Goal: Browse casually

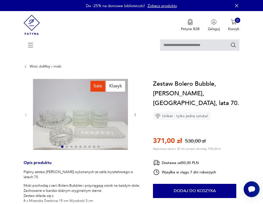
click at [79, 121] on img at bounding box center [80, 114] width 95 height 71
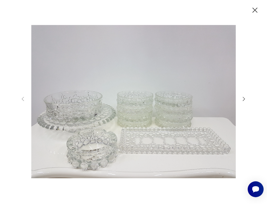
click at [245, 99] on icon "button" at bounding box center [244, 99] width 2 height 4
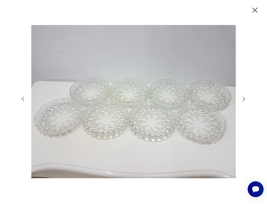
click at [245, 99] on icon "button" at bounding box center [244, 99] width 2 height 4
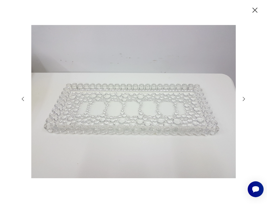
click at [245, 99] on icon "button" at bounding box center [244, 99] width 2 height 4
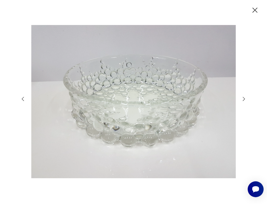
click at [245, 99] on icon "button" at bounding box center [244, 99] width 2 height 4
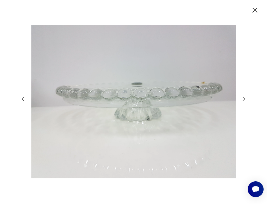
click at [245, 99] on icon "button" at bounding box center [244, 99] width 2 height 4
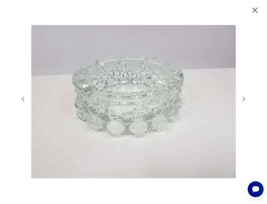
click at [245, 99] on icon "button" at bounding box center [244, 99] width 2 height 4
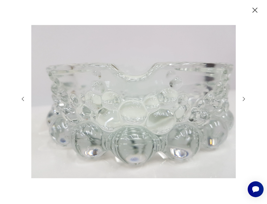
click at [245, 99] on icon "button" at bounding box center [244, 99] width 2 height 4
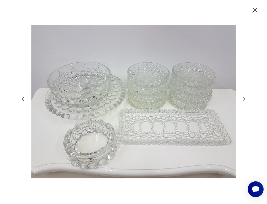
click at [245, 99] on icon "button" at bounding box center [244, 99] width 2 height 4
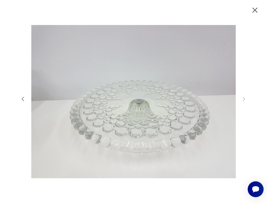
click at [252, 11] on icon "button" at bounding box center [254, 10] width 9 height 9
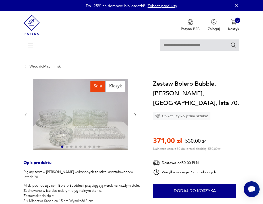
click at [83, 126] on img at bounding box center [80, 114] width 95 height 71
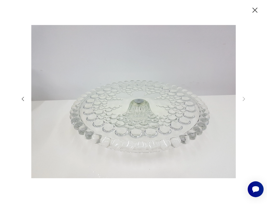
click at [23, 99] on icon "button" at bounding box center [23, 99] width 6 height 6
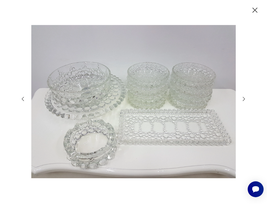
click at [23, 99] on icon "button" at bounding box center [23, 99] width 6 height 6
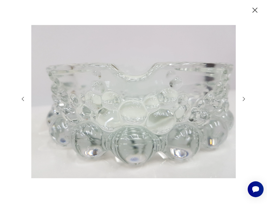
click at [23, 99] on icon "button" at bounding box center [23, 99] width 6 height 6
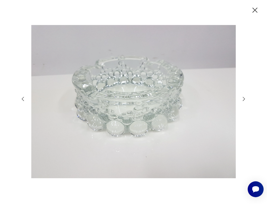
click at [23, 99] on icon "button" at bounding box center [23, 99] width 6 height 6
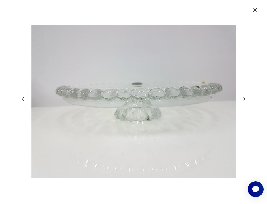
click at [23, 99] on icon "button" at bounding box center [23, 99] width 6 height 6
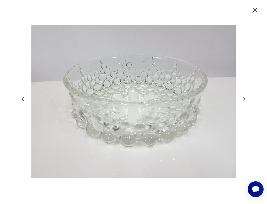
click at [23, 99] on icon "button" at bounding box center [23, 99] width 6 height 6
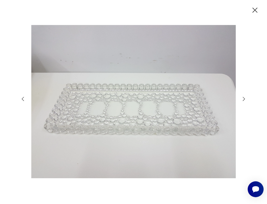
click at [23, 99] on icon "button" at bounding box center [23, 99] width 6 height 6
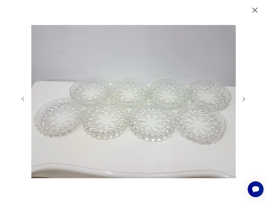
click at [256, 10] on icon "button" at bounding box center [254, 10] width 9 height 9
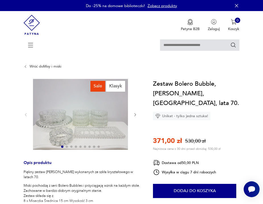
click at [135, 117] on icon "button" at bounding box center [135, 115] width 4 height 4
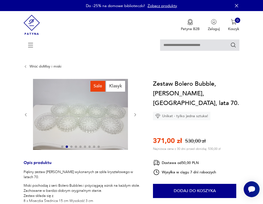
click at [135, 117] on icon "button" at bounding box center [135, 115] width 4 height 4
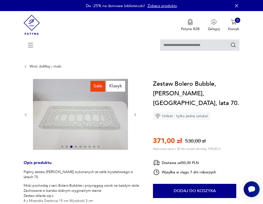
click at [24, 115] on icon "button" at bounding box center [26, 115] width 4 height 4
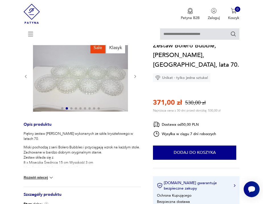
scroll to position [28, 0]
